Goal: Information Seeking & Learning: Learn about a topic

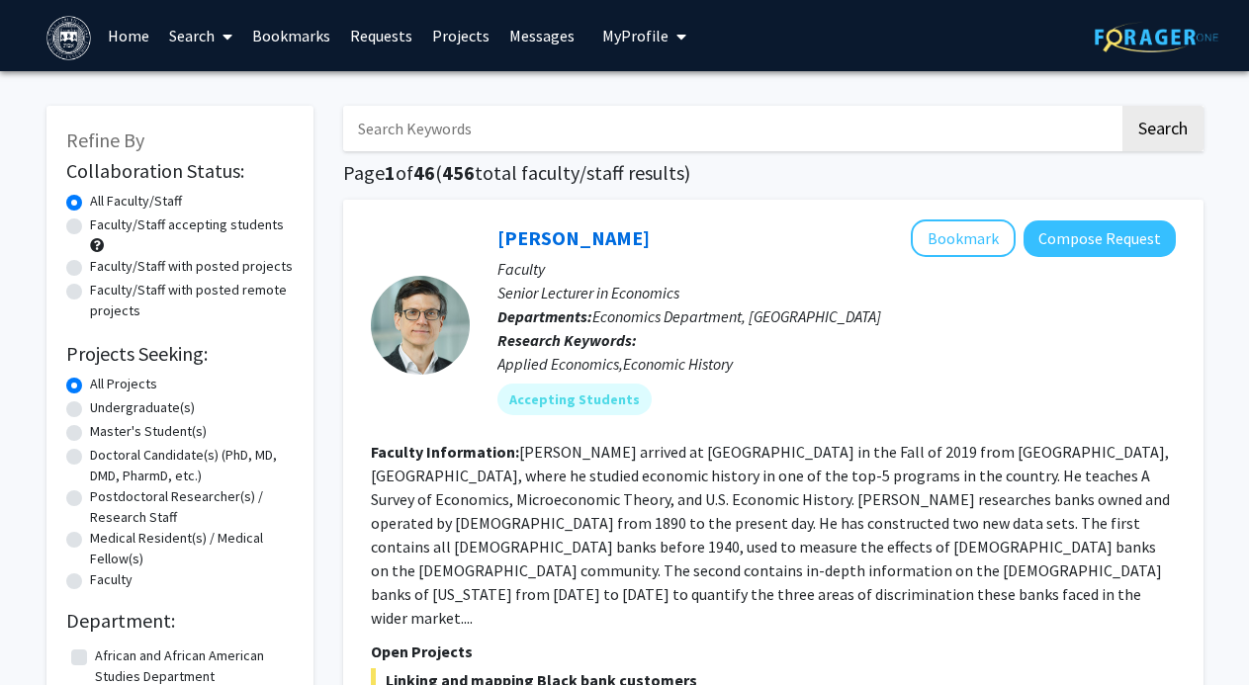
click at [229, 228] on label "Faculty/Staff accepting students" at bounding box center [187, 225] width 194 height 21
click at [103, 227] on input "Faculty/Staff accepting students" at bounding box center [96, 221] width 13 height 13
radio input "true"
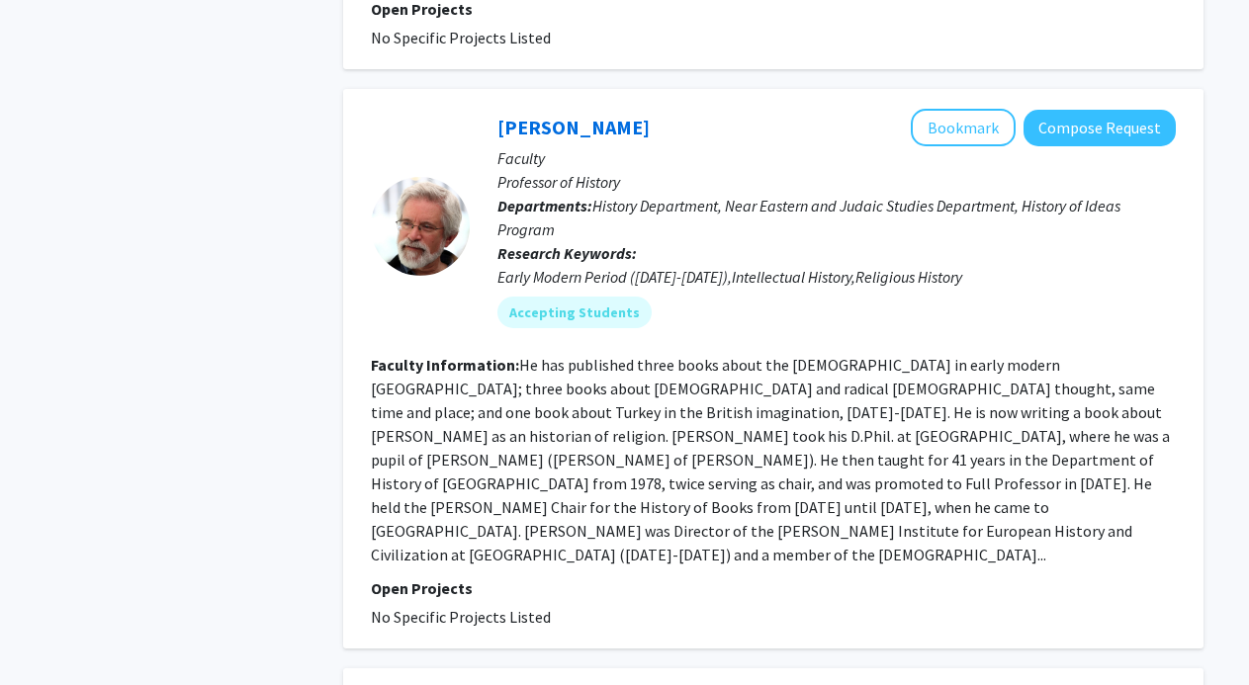
scroll to position [3714, 0]
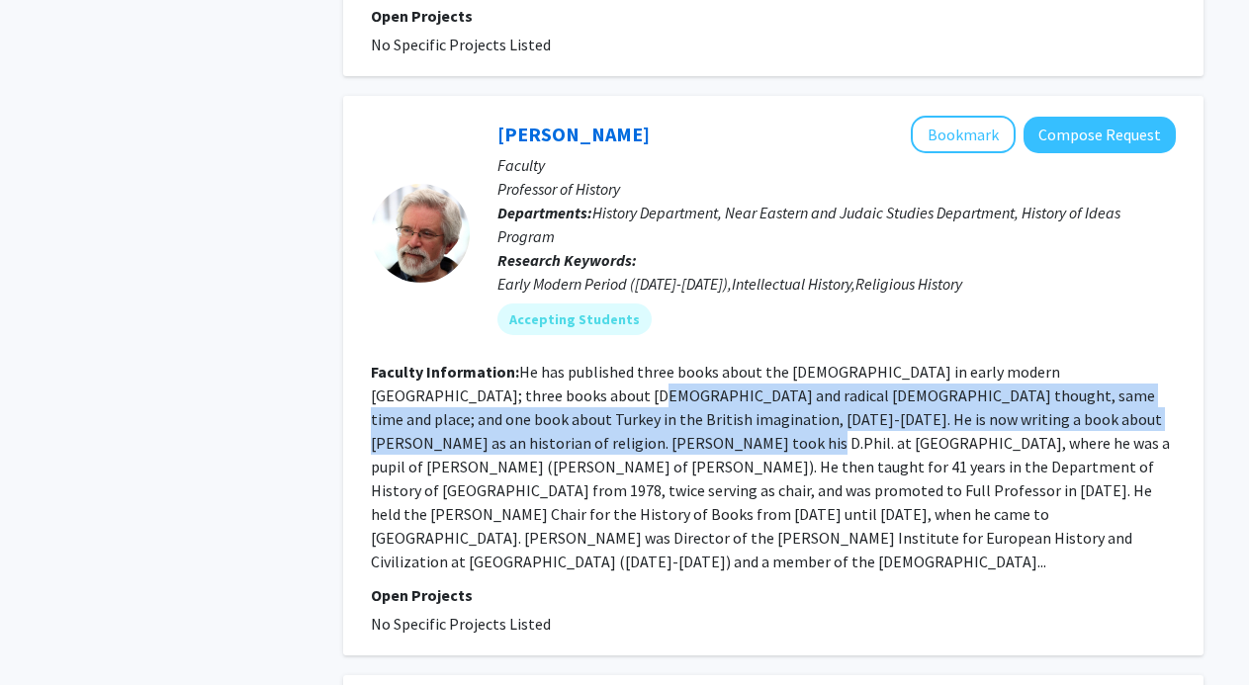
drag, startPoint x: 533, startPoint y: 333, endPoint x: 542, endPoint y: 383, distance: 50.2
click at [542, 383] on section "Faculty Information: He has published three books about the [DEMOGRAPHIC_DATA] …" at bounding box center [773, 467] width 805 height 214
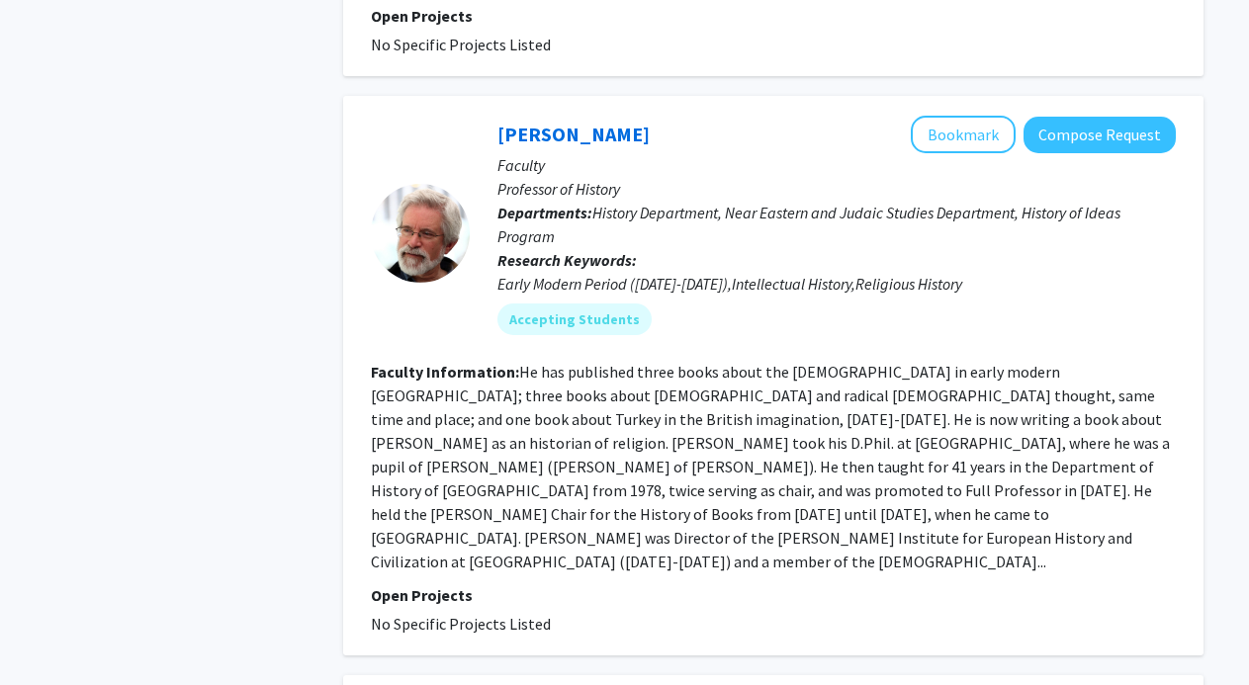
click at [564, 409] on fg-read-more "He has published three books about the [DEMOGRAPHIC_DATA] in early modern [GEOG…" at bounding box center [770, 467] width 799 height 210
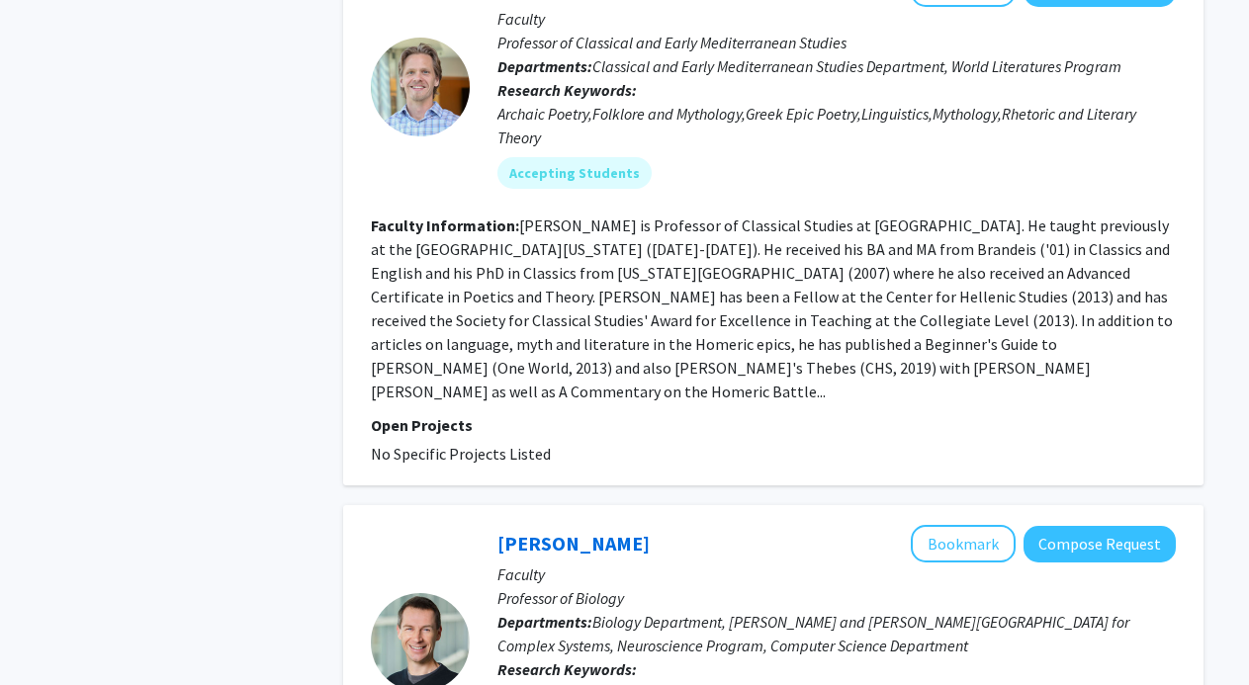
scroll to position [6156, 0]
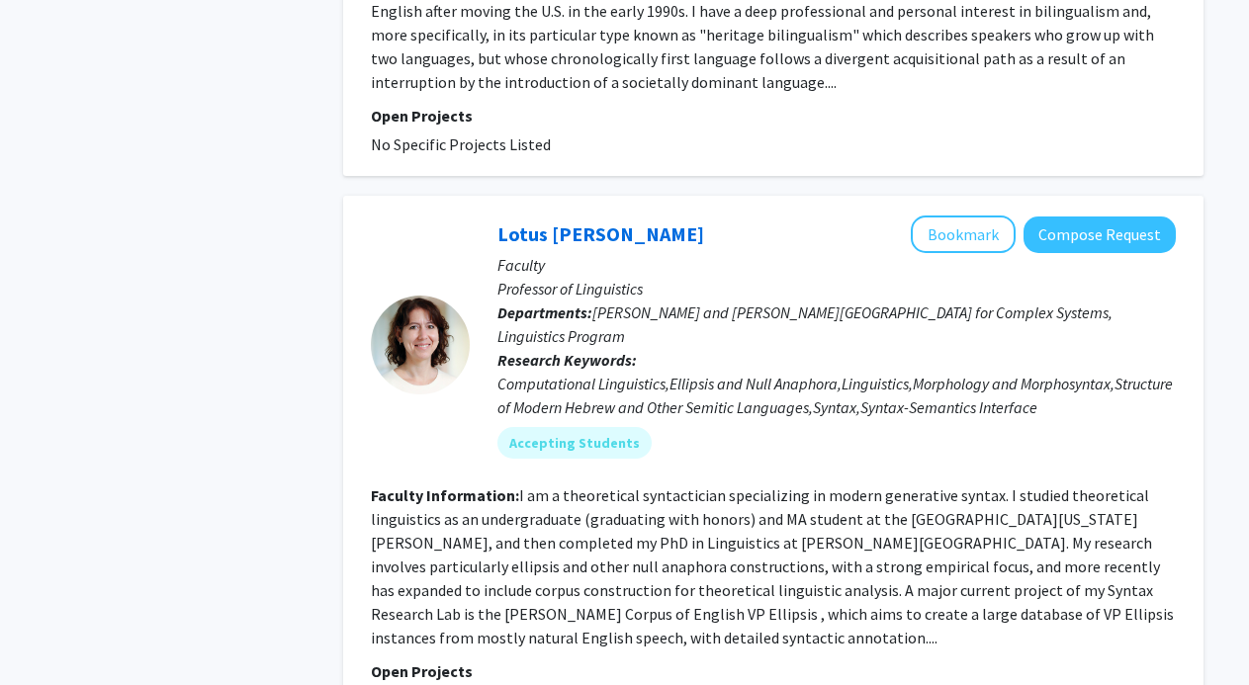
scroll to position [3397, 0]
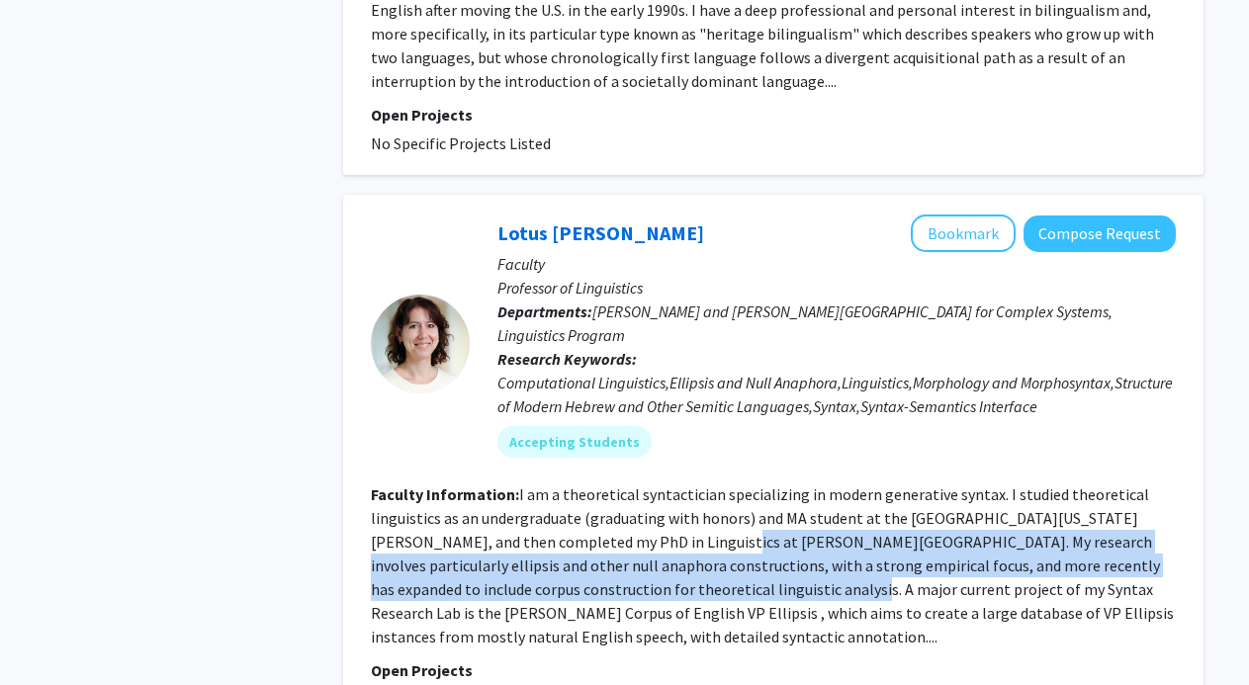
drag, startPoint x: 607, startPoint y: 450, endPoint x: 649, endPoint y: 494, distance: 60.9
click at [649, 494] on fg-read-more "I am a theoretical syntactician specializing in modern generative syntax. I stu…" at bounding box center [772, 566] width 803 height 162
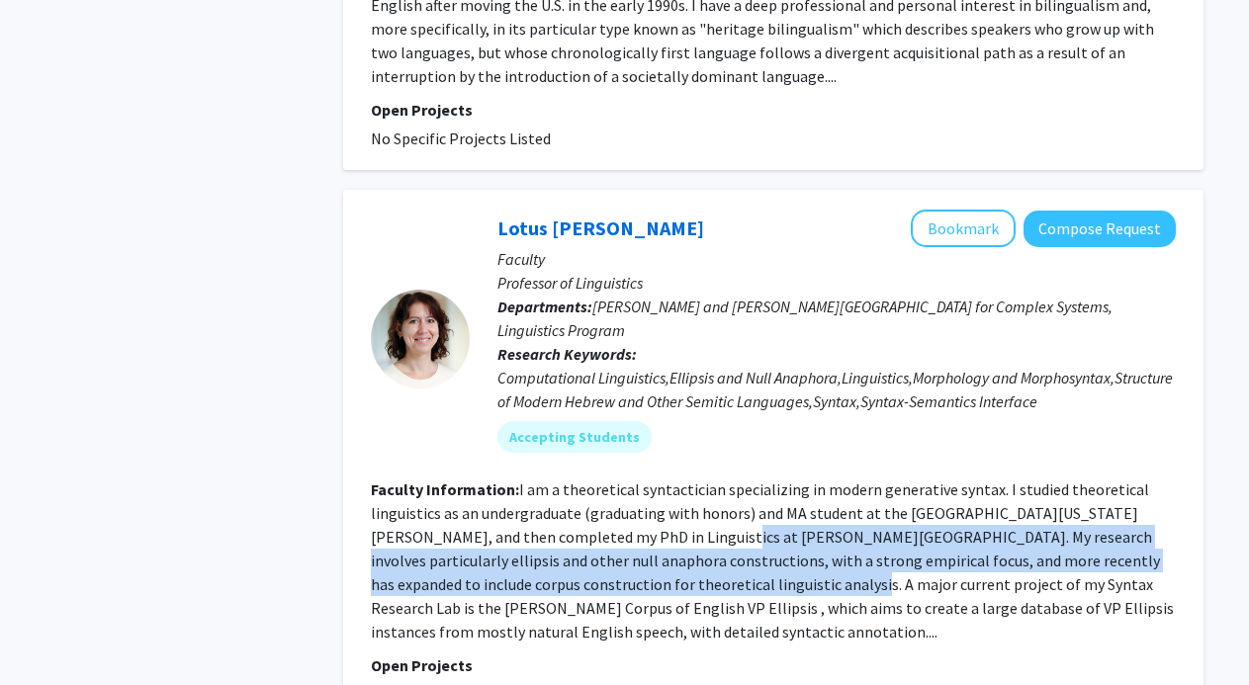
scroll to position [3405, 0]
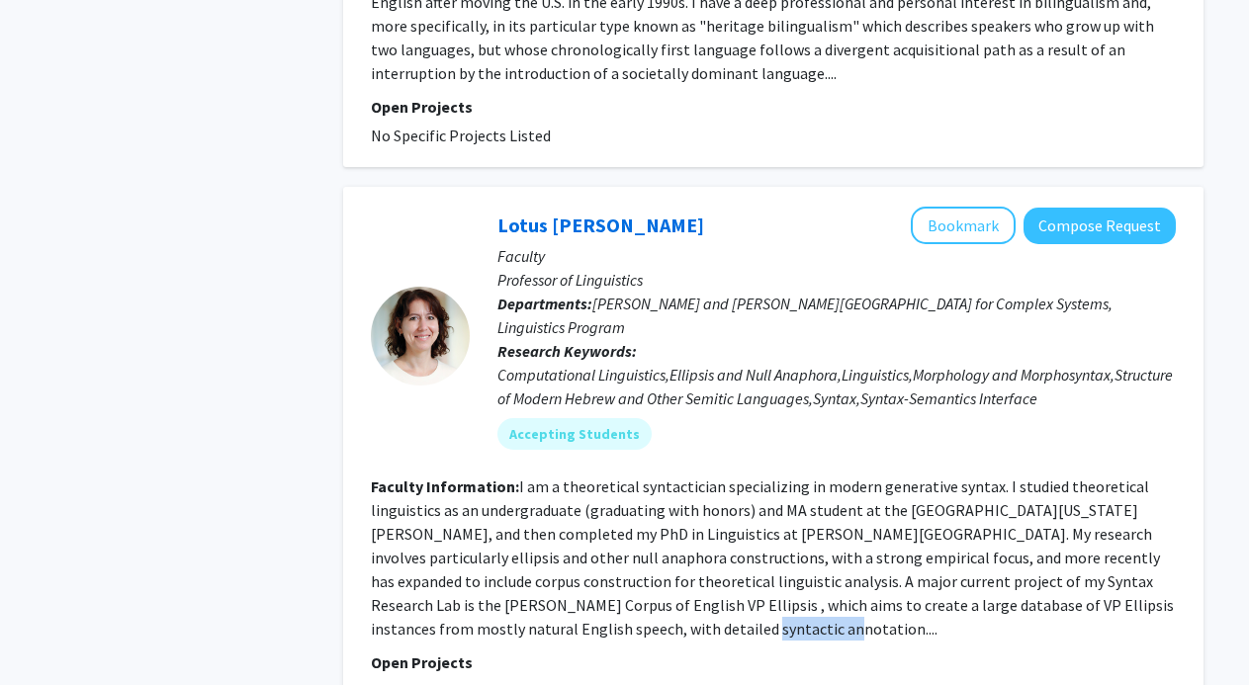
drag, startPoint x: 510, startPoint y: 530, endPoint x: 634, endPoint y: 531, distance: 123.6
click at [634, 531] on section "Faculty Information: I am a theoretical syntactician specializing in modern gen…" at bounding box center [773, 558] width 805 height 166
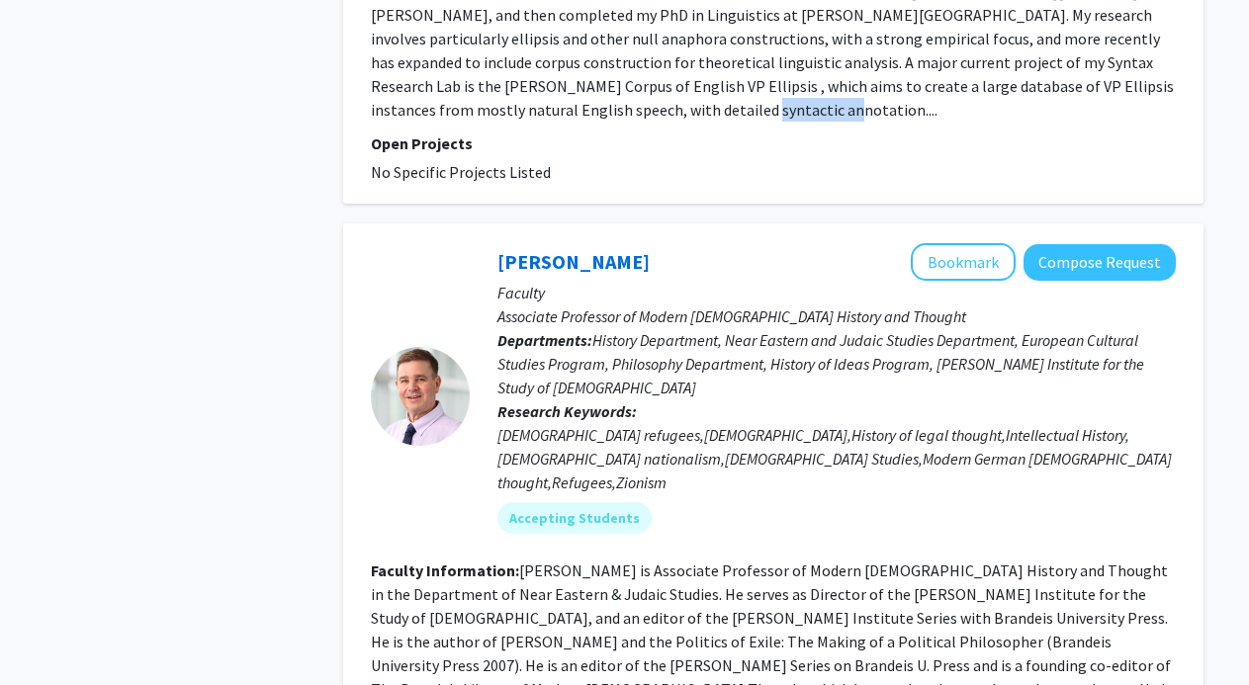
scroll to position [3940, 0]
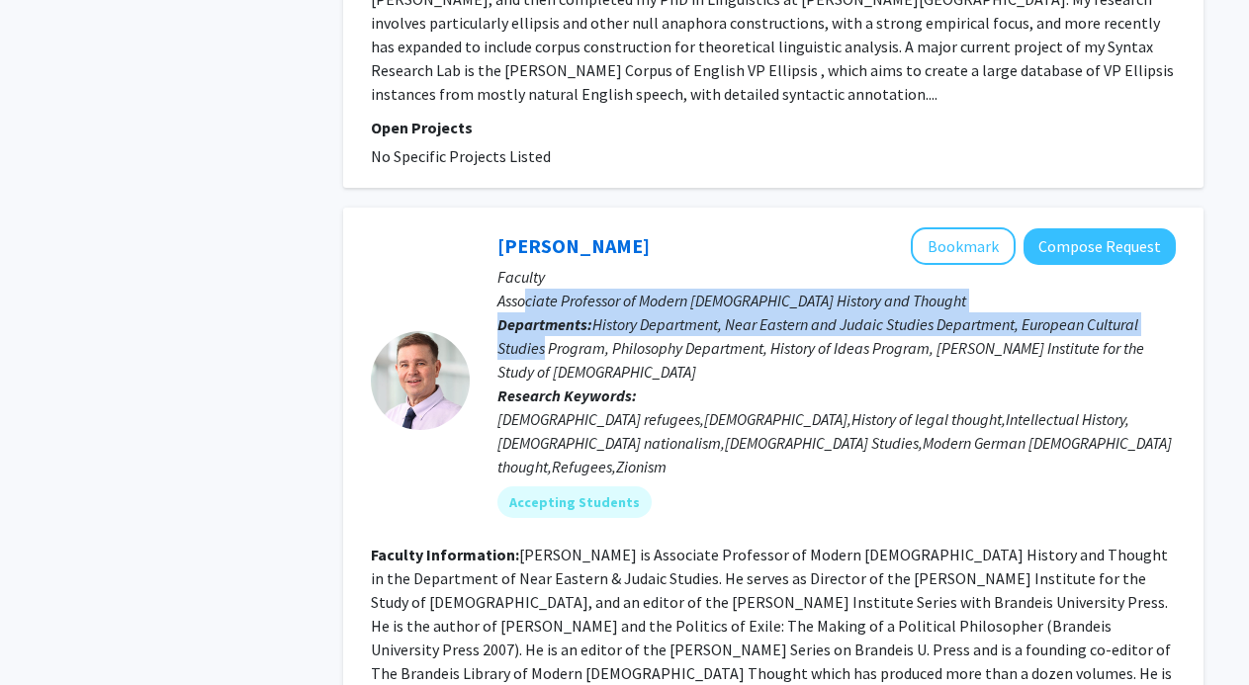
drag, startPoint x: 522, startPoint y: 214, endPoint x: 544, endPoint y: 252, distance: 44.3
click at [544, 252] on div "[PERSON_NAME] Bookmark Compose Request Faculty Associate Professor of Modern [D…" at bounding box center [823, 380] width 706 height 306
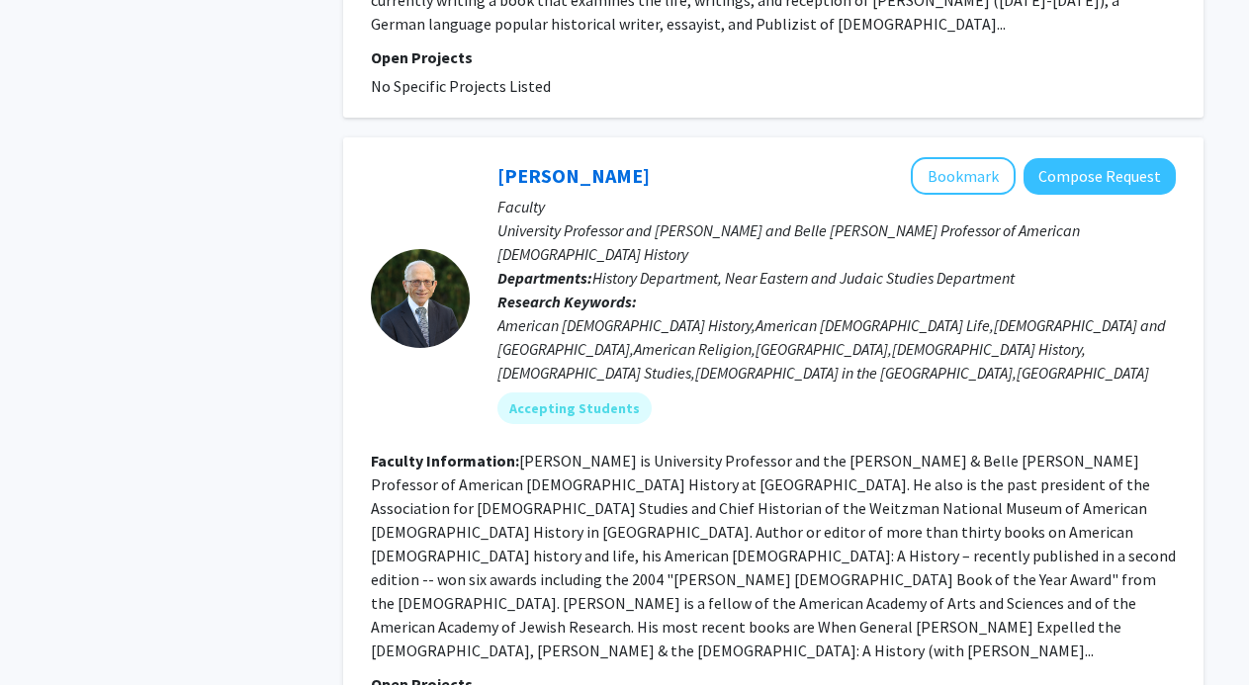
scroll to position [4678, 0]
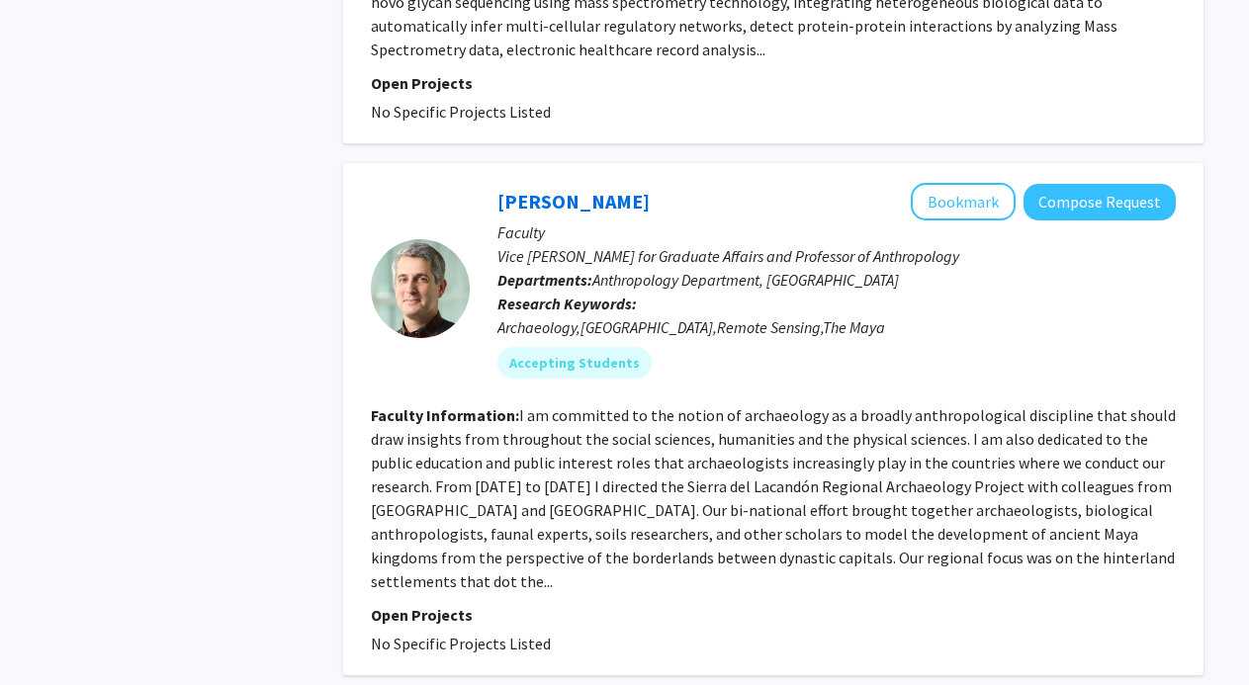
scroll to position [4820, 0]
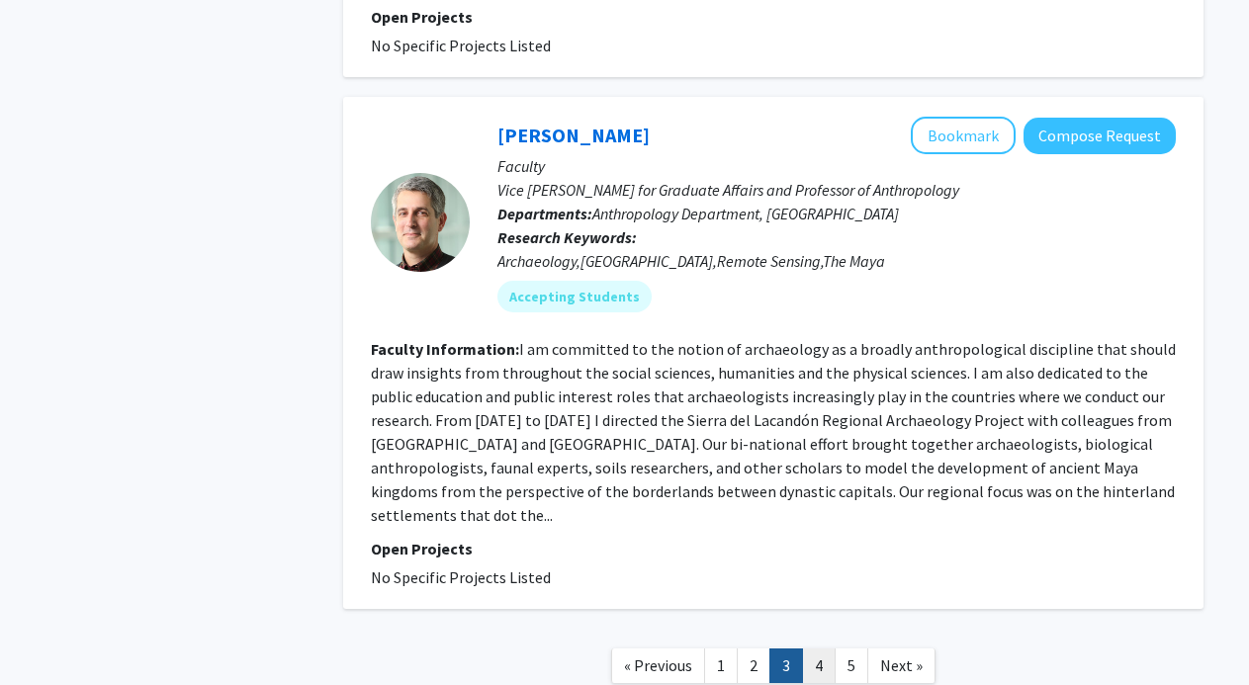
click at [816, 649] on link "4" at bounding box center [819, 666] width 34 height 35
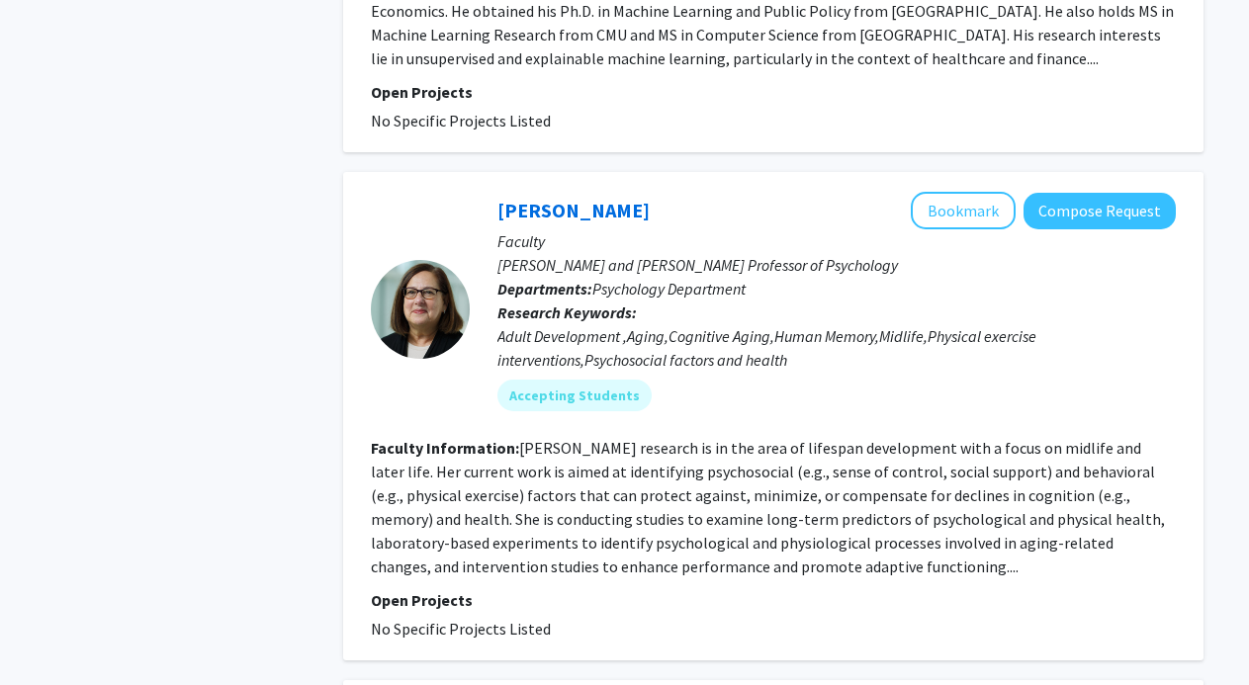
scroll to position [3131, 0]
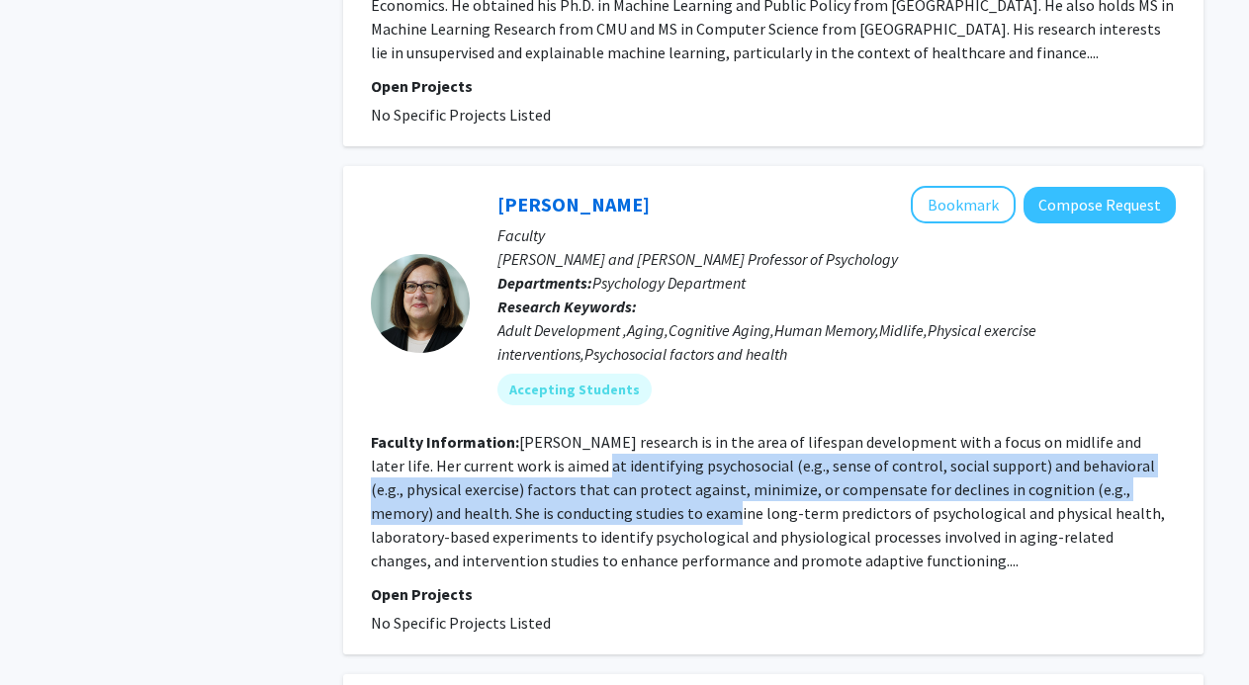
drag, startPoint x: 560, startPoint y: 440, endPoint x: 596, endPoint y: 494, distance: 65.6
click at [596, 494] on fg-read-more "[PERSON_NAME] research is in the area of lifespan development with a focus on m…" at bounding box center [768, 501] width 794 height 138
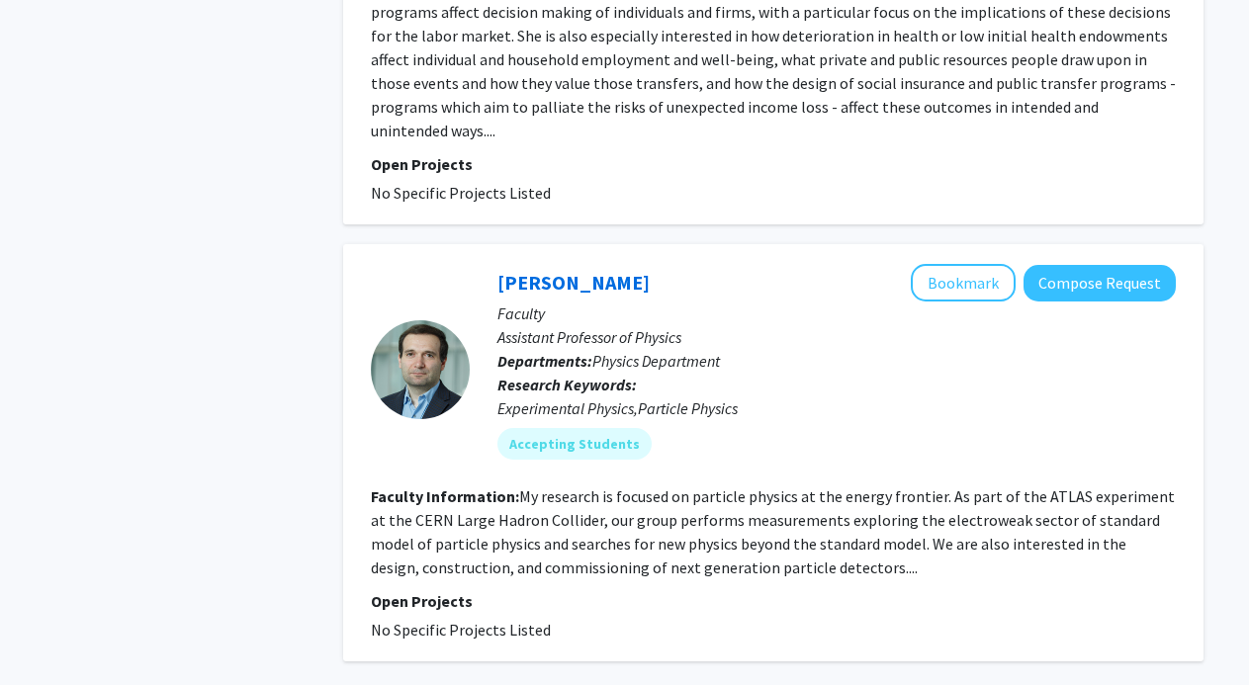
scroll to position [4654, 0]
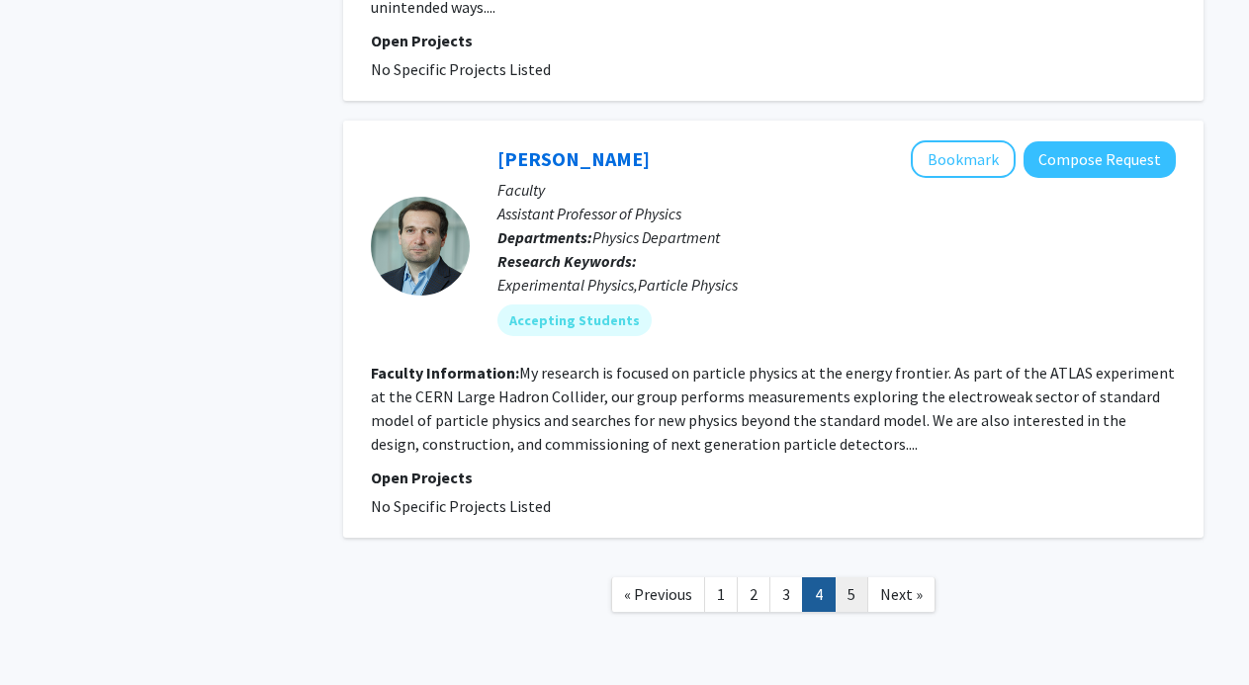
click at [847, 578] on link "5" at bounding box center [852, 595] width 34 height 35
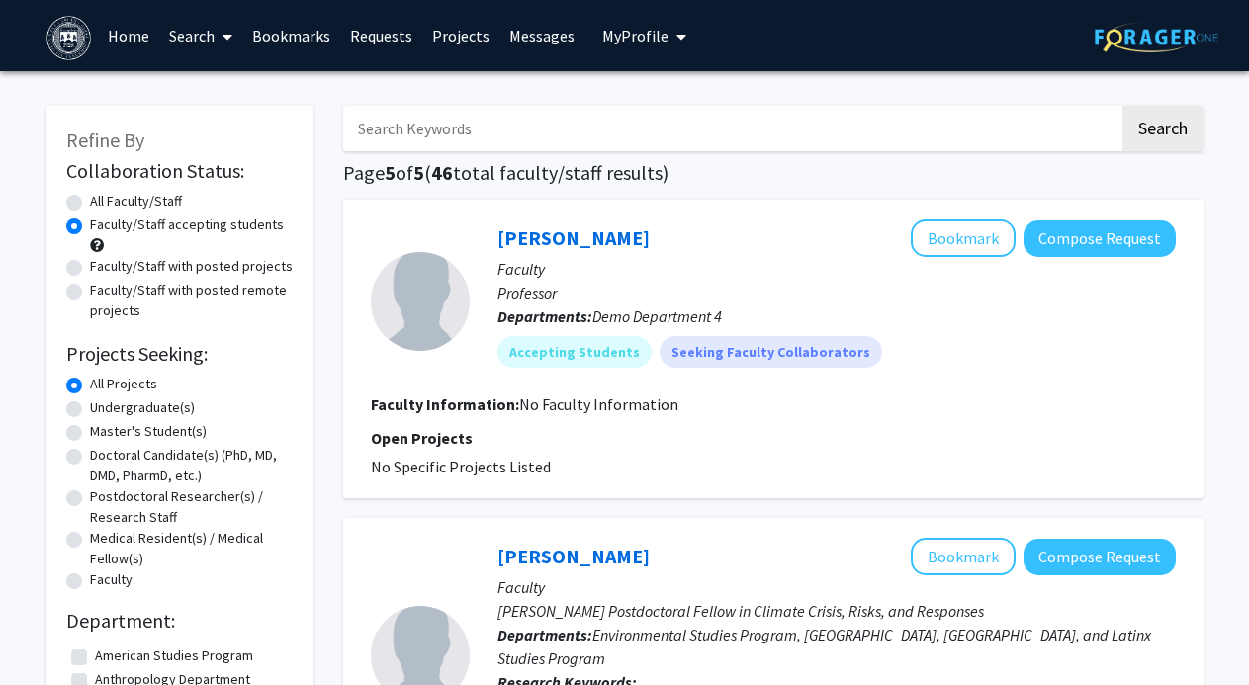
click at [199, 265] on label "Faculty/Staff with posted projects" at bounding box center [191, 266] width 203 height 21
click at [103, 265] on input "Faculty/Staff with posted projects" at bounding box center [96, 262] width 13 height 13
radio input "true"
